Goal: Check status

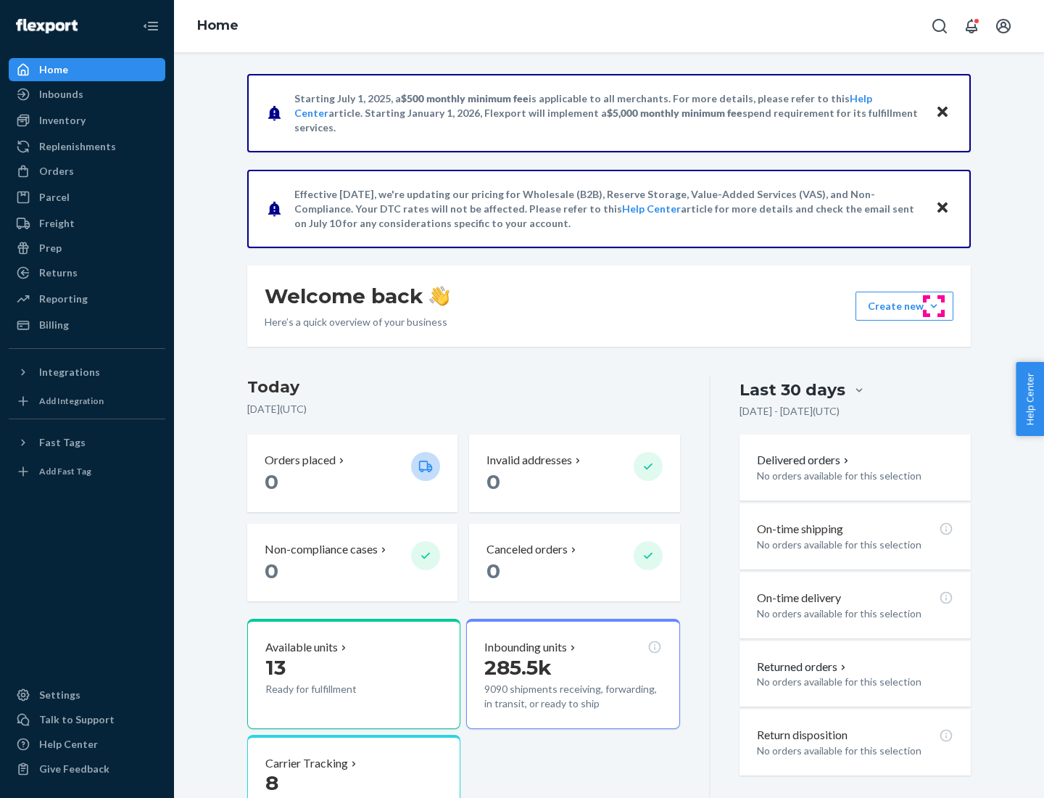
click at [934, 306] on button "Create new Create new inbound Create new order Create new product" at bounding box center [905, 306] width 98 height 29
click at [60, 94] on div "Inbounds" at bounding box center [61, 94] width 44 height 15
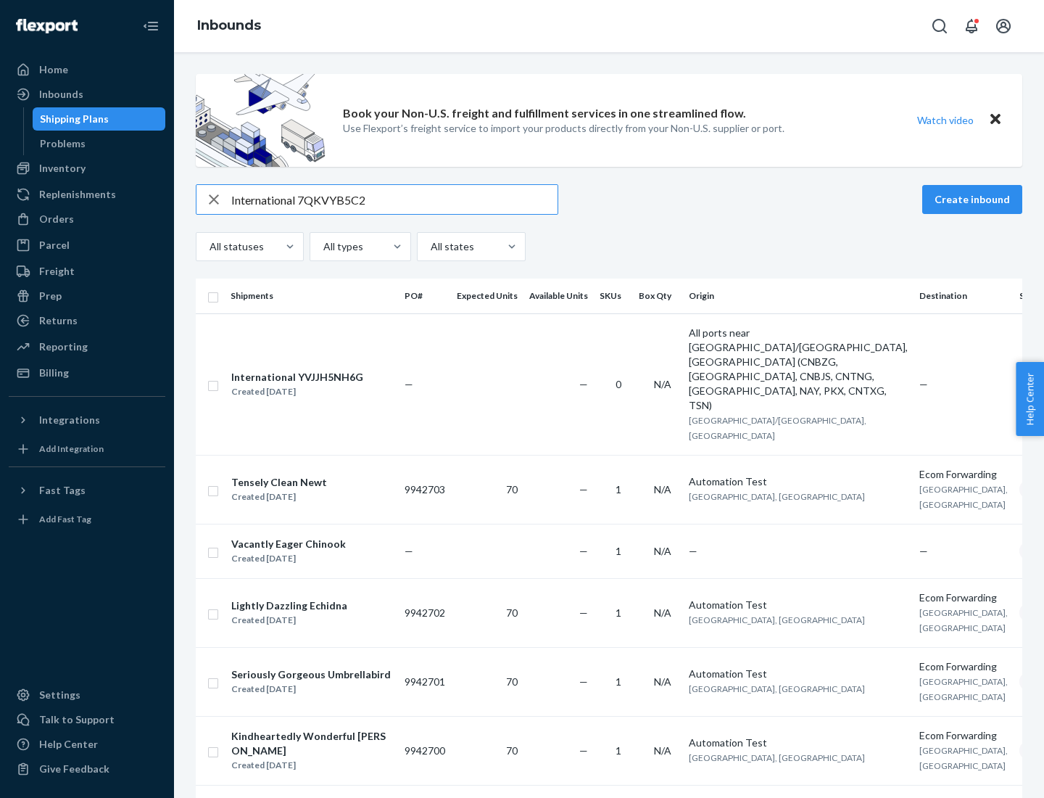
type input "International 7QKVYB5C29"
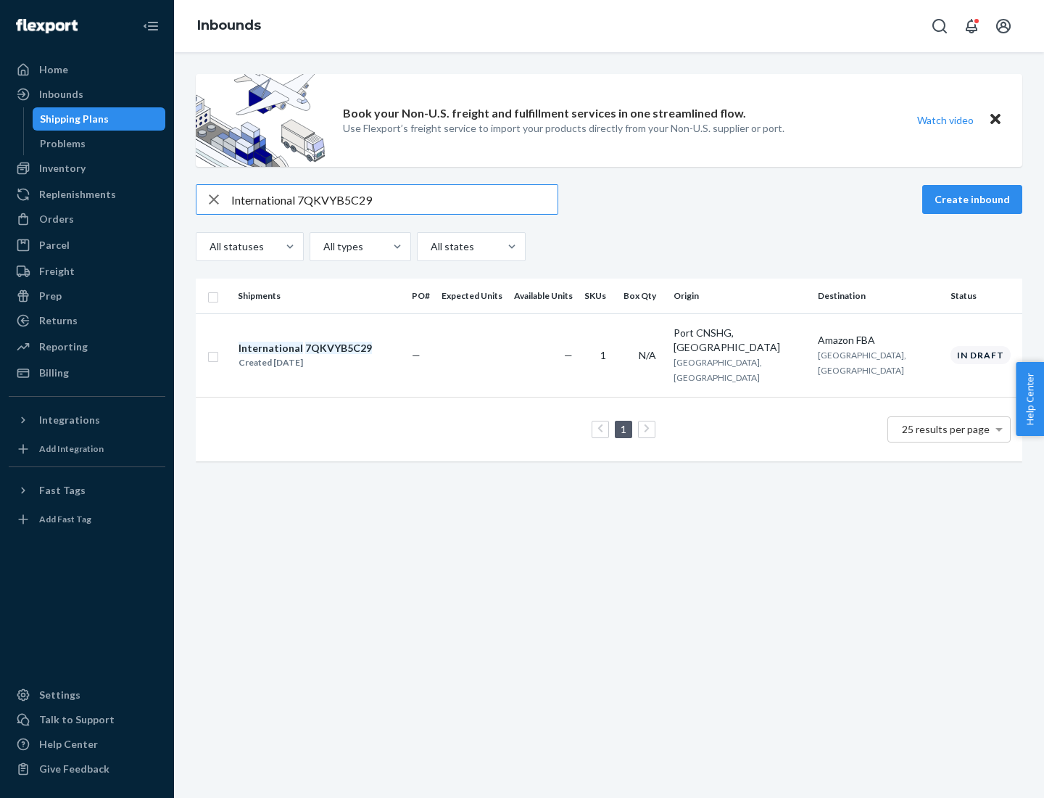
click at [330, 355] on div "Created [DATE]" at bounding box center [305, 362] width 133 height 15
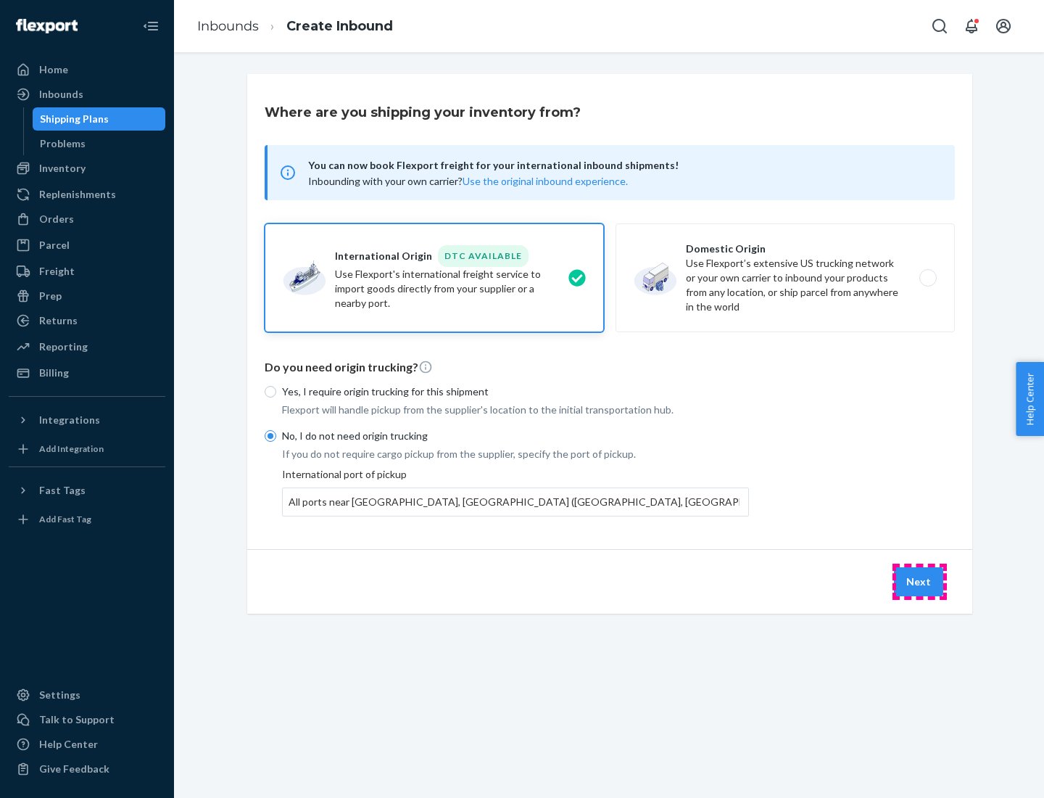
click at [920, 581] on button "Next" at bounding box center [918, 581] width 49 height 29
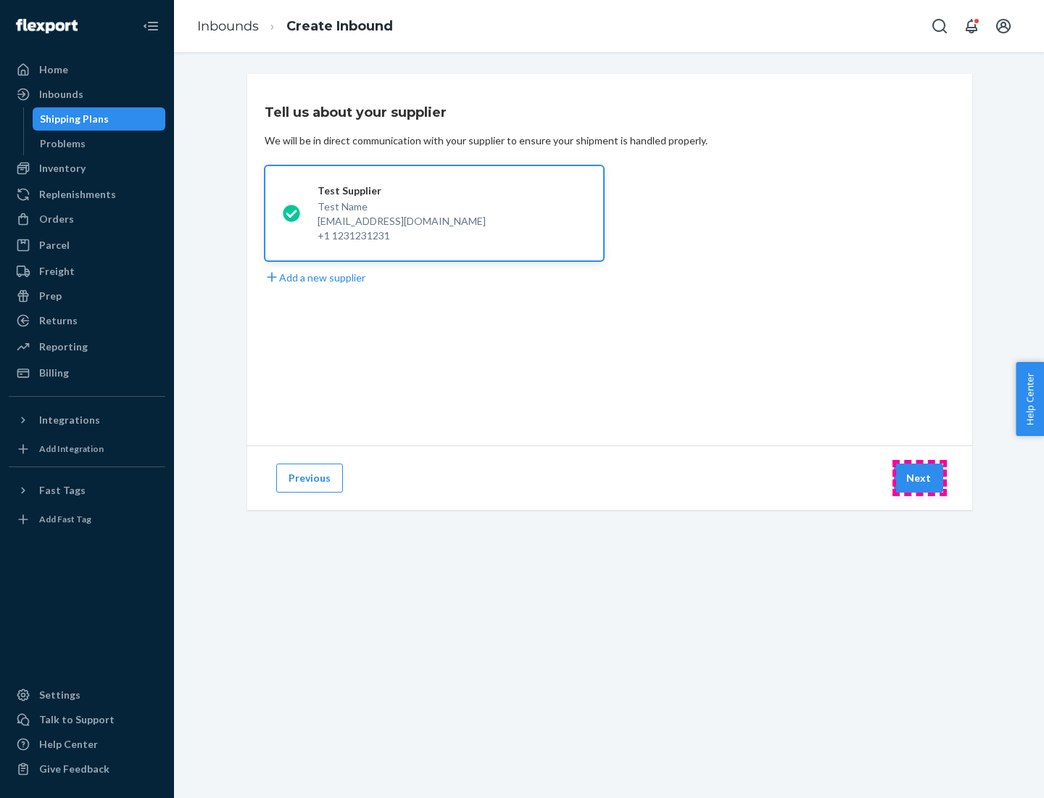
click at [920, 478] on button "Next" at bounding box center [918, 477] width 49 height 29
